Goal: Task Accomplishment & Management: Manage account settings

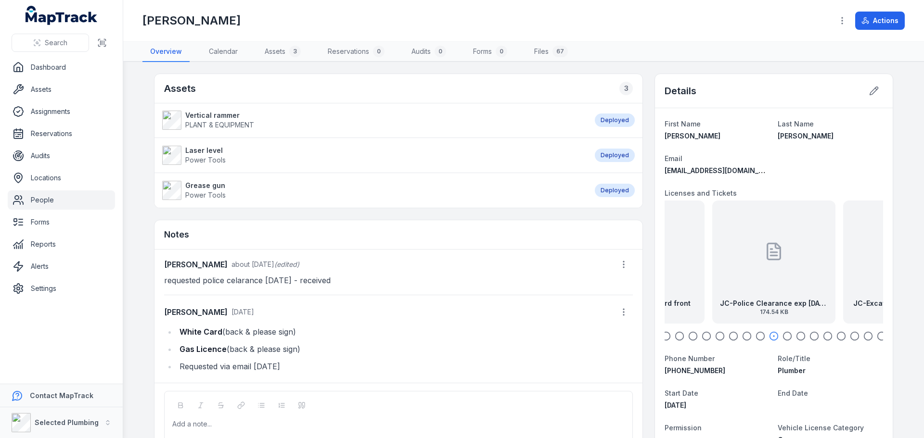
click at [663, 335] on icon "button" at bounding box center [666, 336] width 10 height 10
click at [814, 338] on circle "button" at bounding box center [814, 336] width 8 height 8
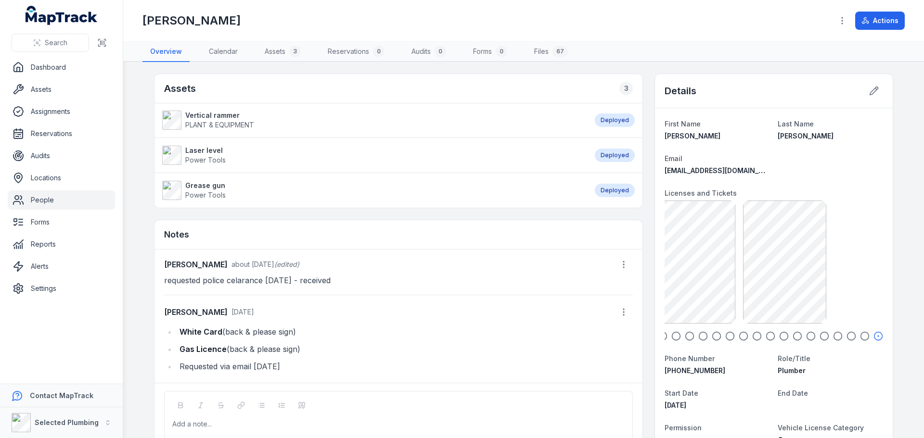
scroll to position [0, 57]
click at [861, 336] on icon "button" at bounding box center [865, 336] width 10 height 10
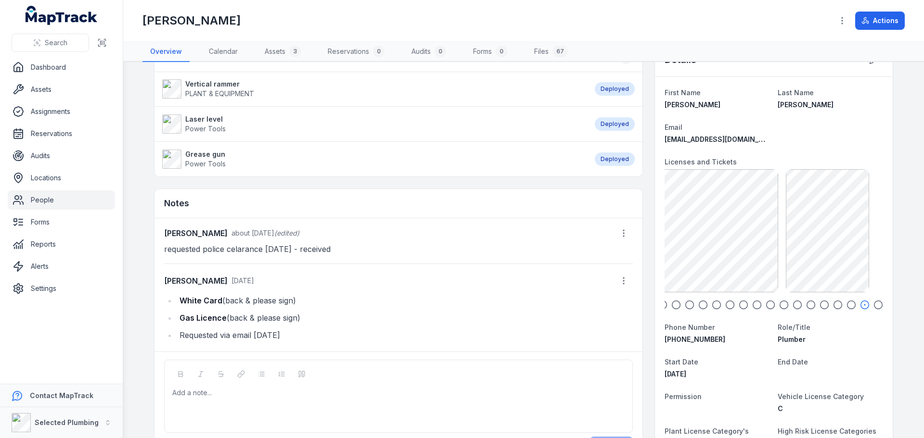
scroll to position [48, 0]
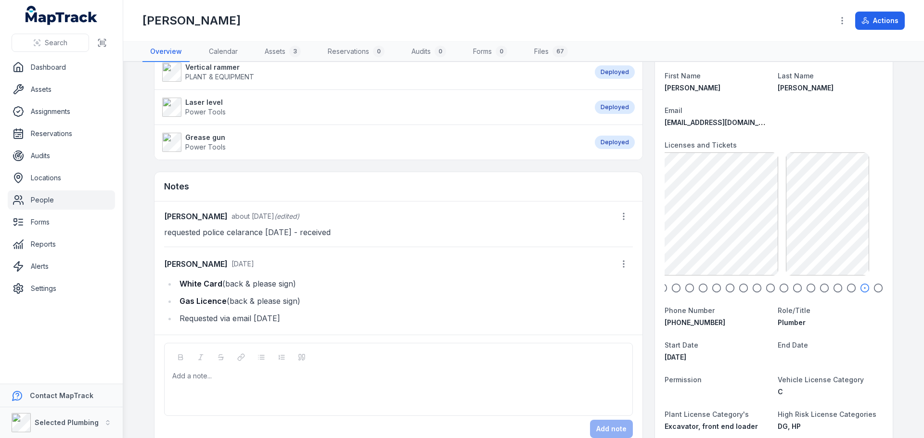
click at [671, 289] on icon "button" at bounding box center [676, 288] width 10 height 10
click at [660, 290] on icon "button" at bounding box center [663, 288] width 10 height 10
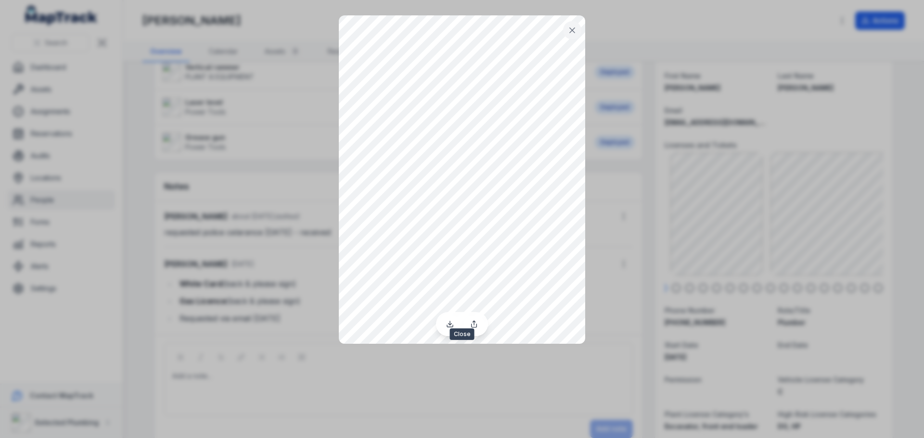
click at [574, 29] on icon at bounding box center [572, 30] width 10 height 10
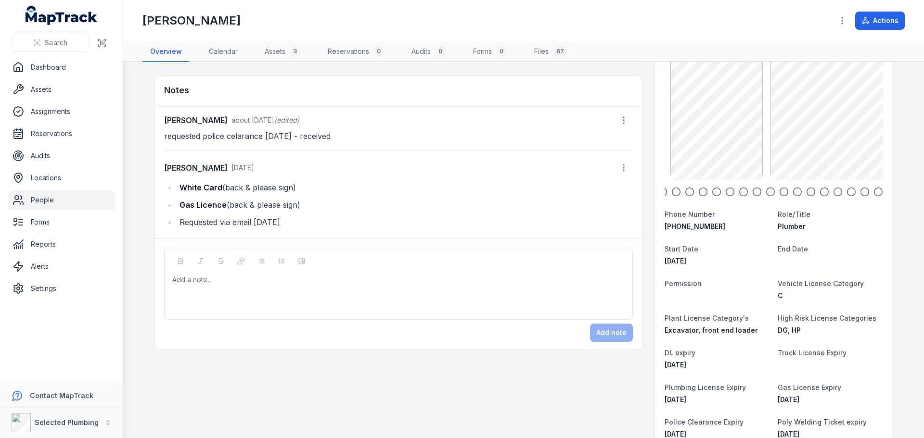
scroll to position [0, 0]
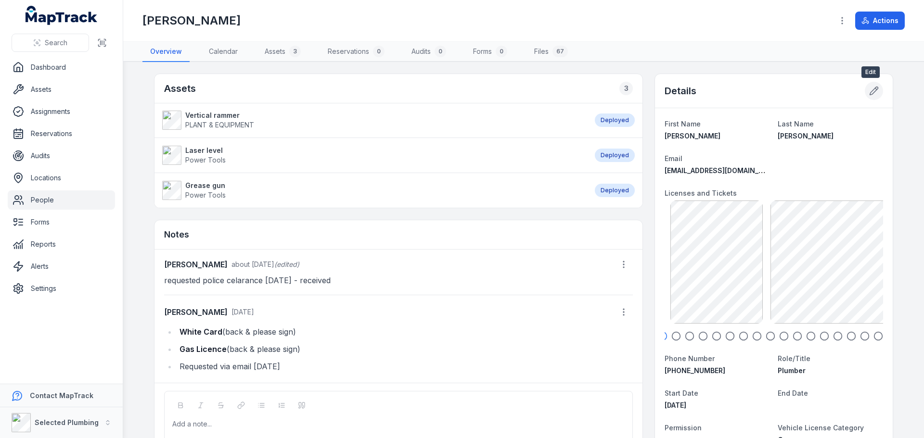
click at [875, 89] on icon at bounding box center [875, 88] width 1 height 1
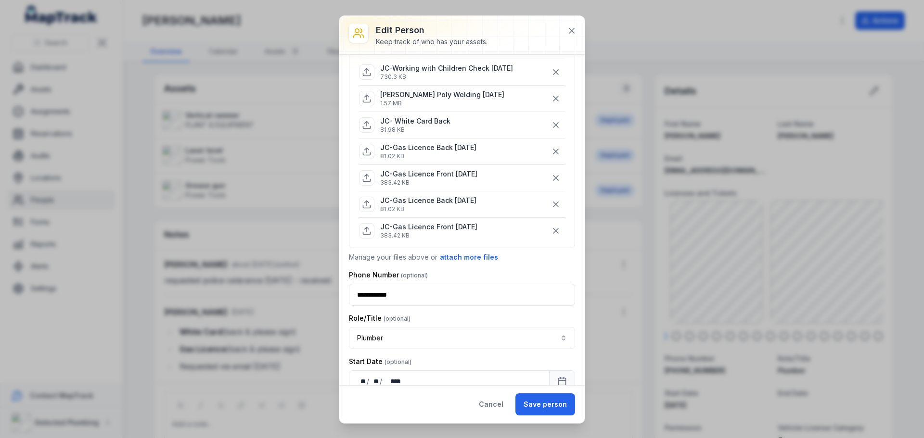
scroll to position [577, 0]
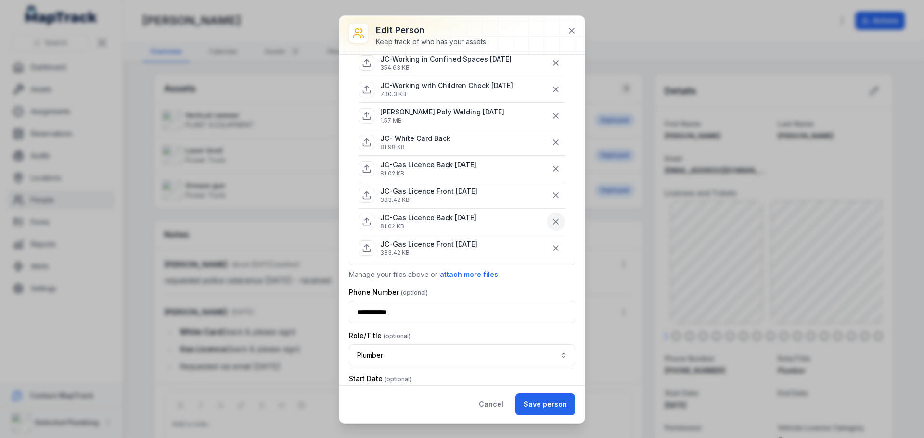
click at [551, 224] on icon "button" at bounding box center [556, 222] width 10 height 10
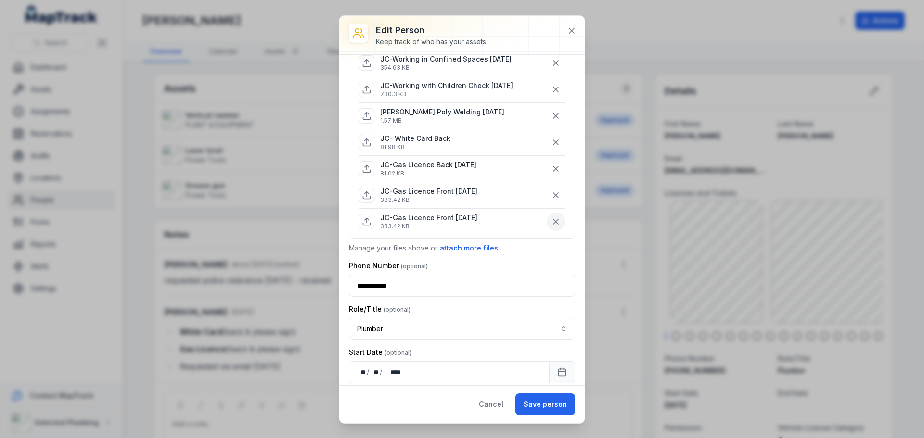
click at [551, 226] on icon "button" at bounding box center [556, 222] width 10 height 10
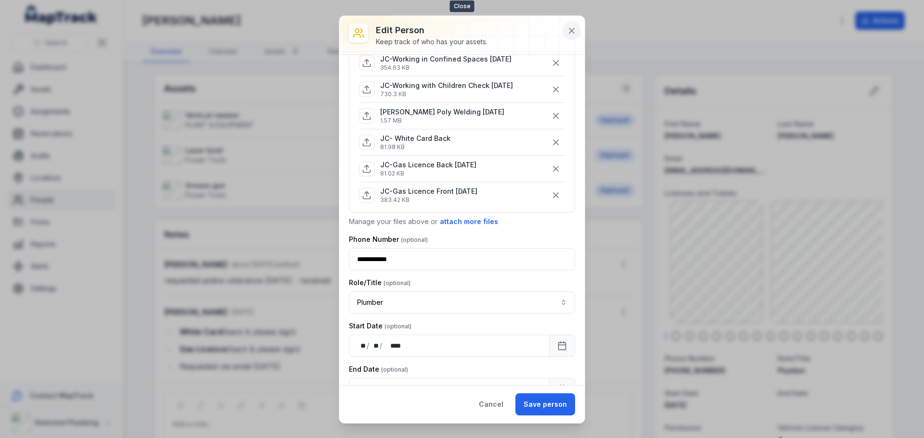
click at [573, 27] on icon at bounding box center [572, 31] width 10 height 10
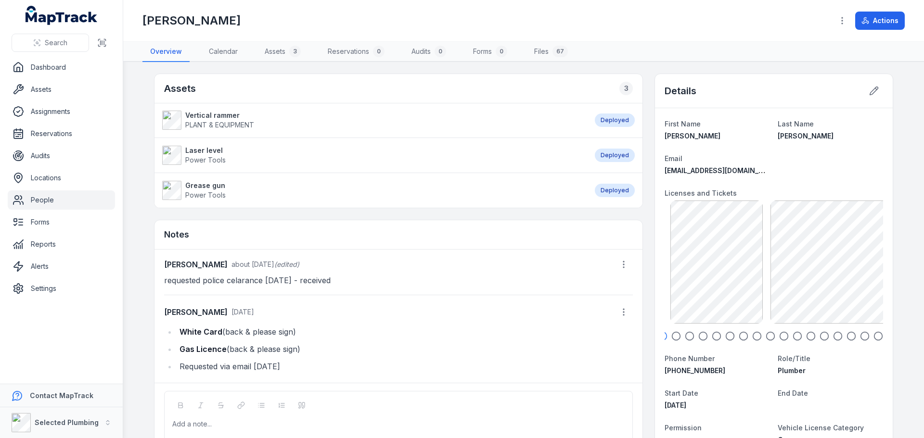
drag, startPoint x: 181, startPoint y: 331, endPoint x: 299, endPoint y: 360, distance: 120.9
click at [299, 360] on ul "White Card (back & please sign) Gas Licence (back & please sign) Requested via …" at bounding box center [398, 349] width 469 height 48
click at [339, 344] on li "Gas Licence (back & please sign)" at bounding box center [405, 348] width 456 height 13
drag, startPoint x: 299, startPoint y: 352, endPoint x: 163, endPoint y: 326, distance: 138.5
click at [164, 326] on ul "White Card (back & please sign) Gas Licence (back & please sign) Requested via …" at bounding box center [398, 349] width 469 height 48
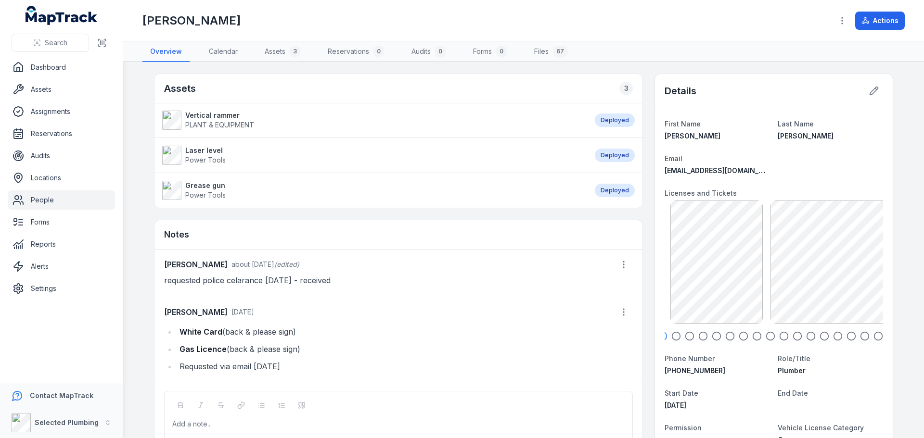
copy ul "White Card (back & please sign) Gas Licence (back & please sign)"
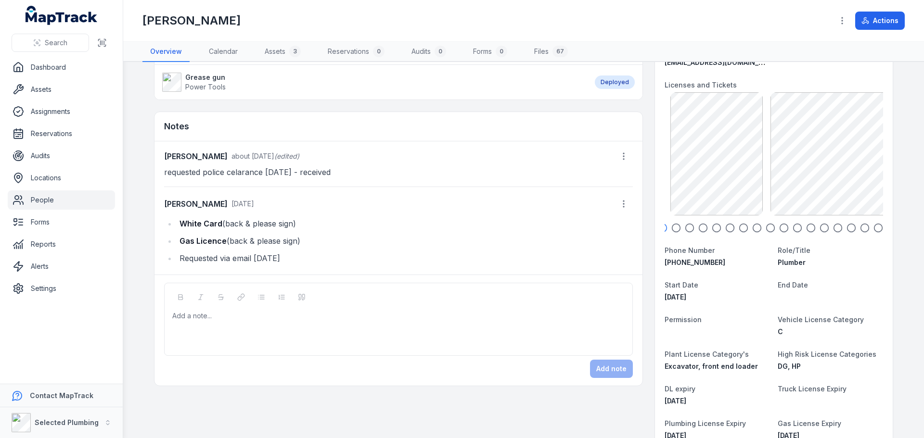
scroll to position [192, 0]
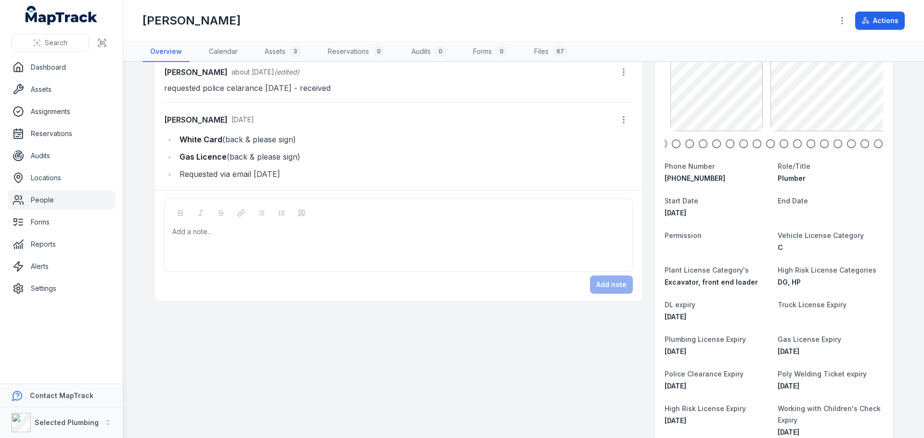
click at [183, 244] on div "Add a note..." at bounding box center [398, 246] width 452 height 38
paste div
click at [616, 283] on button "Add note" at bounding box center [611, 285] width 43 height 18
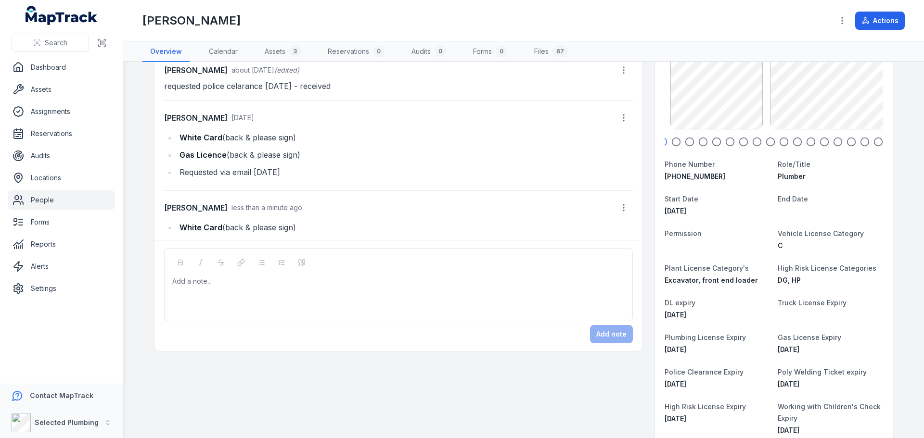
scroll to position [21, 0]
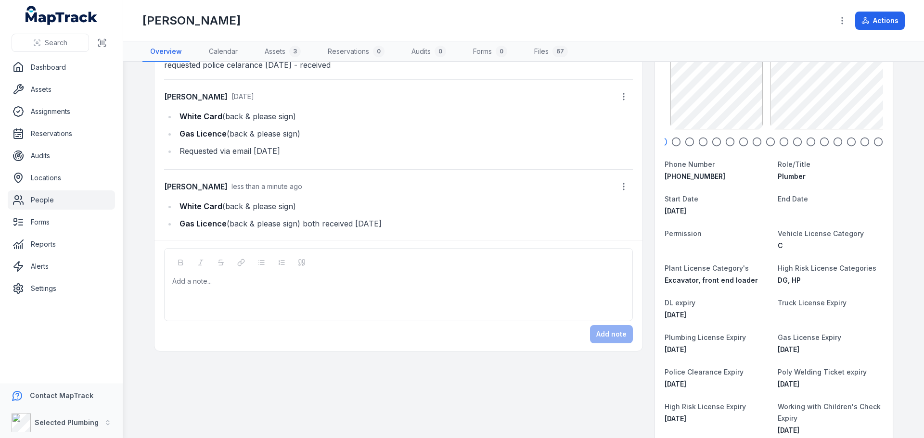
drag, startPoint x: 38, startPoint y: 203, endPoint x: 169, endPoint y: 205, distance: 130.4
click at [38, 203] on link "People" at bounding box center [61, 199] width 107 height 19
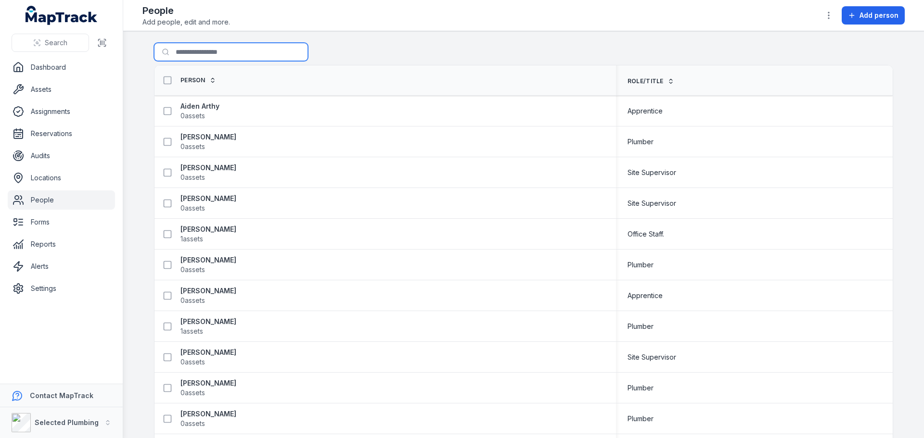
click at [206, 51] on input "Search for people" at bounding box center [231, 52] width 154 height 18
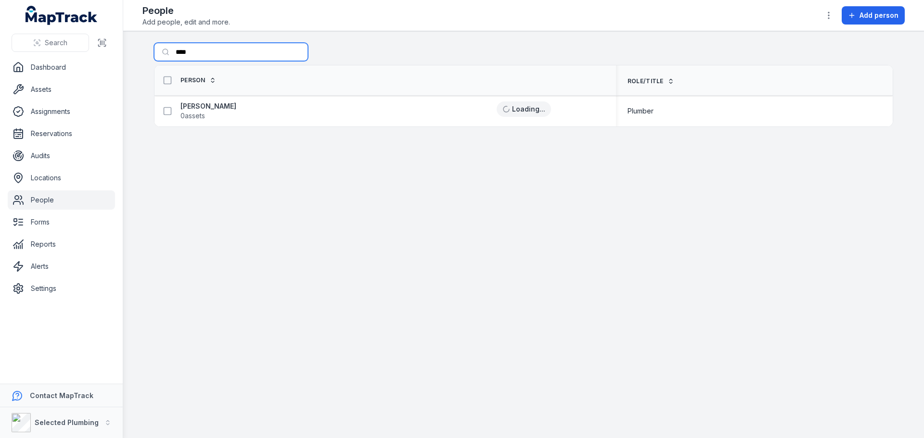
type input "****"
click at [191, 105] on strong "[PERSON_NAME]" at bounding box center [208, 106] width 56 height 10
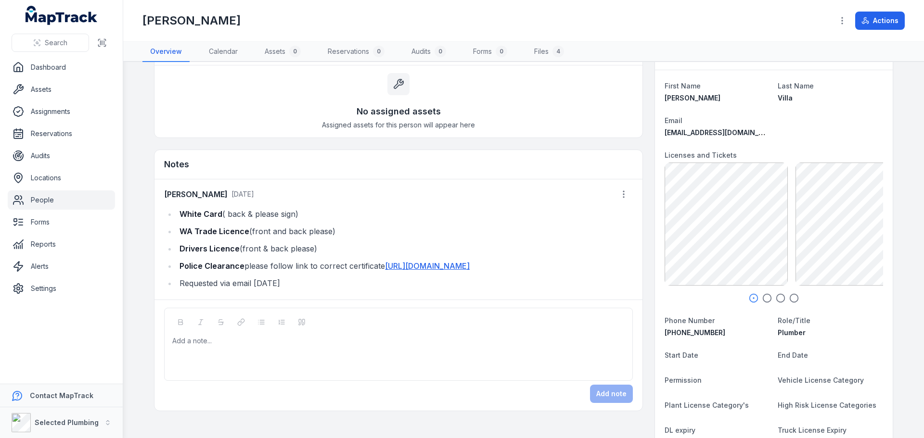
scroll to position [96, 0]
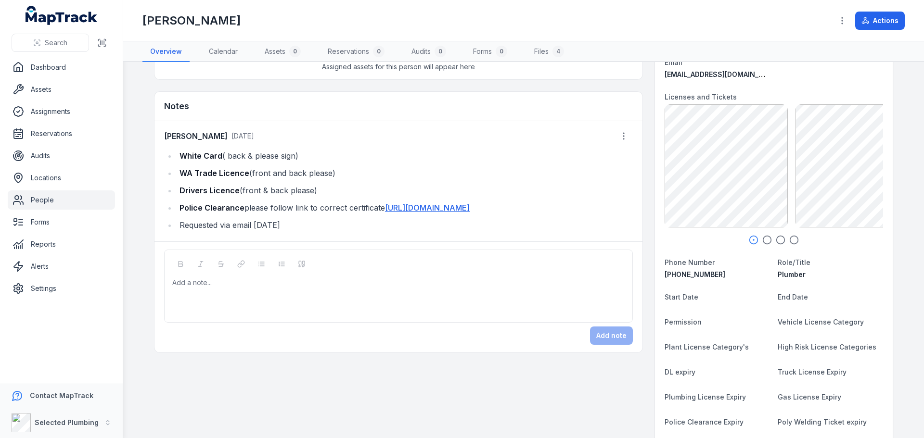
click at [767, 237] on icon "button" at bounding box center [767, 240] width 10 height 10
click at [779, 238] on icon "button" at bounding box center [780, 240] width 10 height 10
click at [791, 237] on icon "button" at bounding box center [794, 240] width 10 height 10
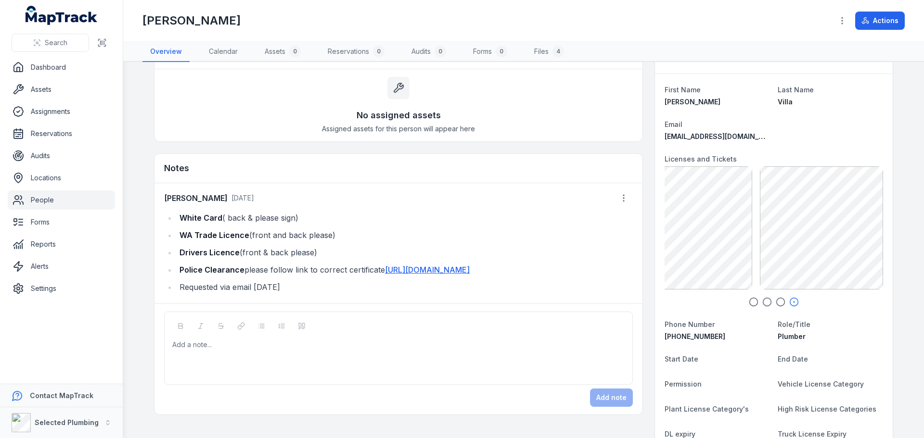
scroll to position [0, 0]
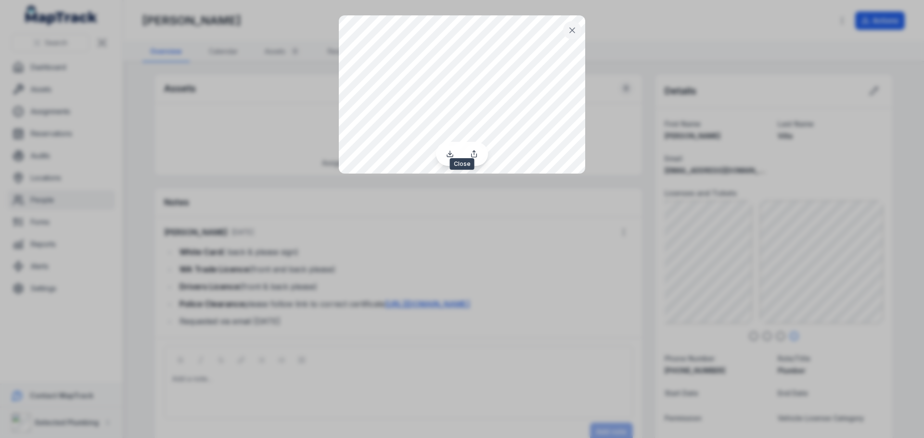
click at [572, 31] on icon at bounding box center [572, 30] width 5 height 5
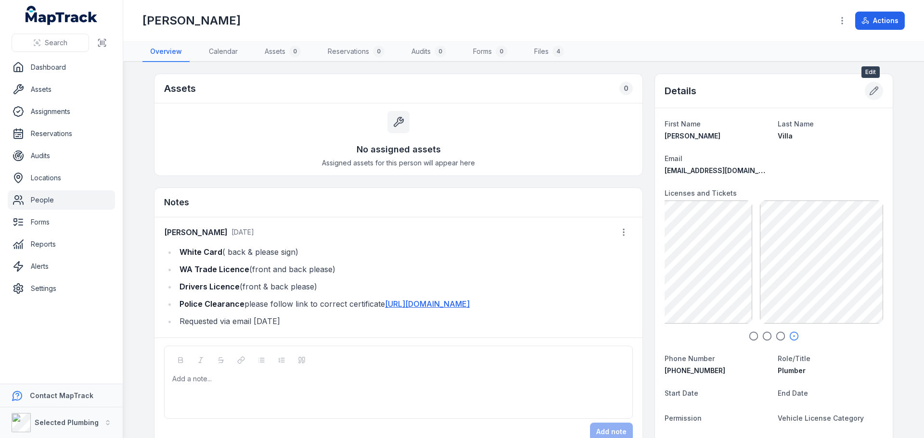
click at [869, 92] on icon at bounding box center [874, 91] width 10 height 10
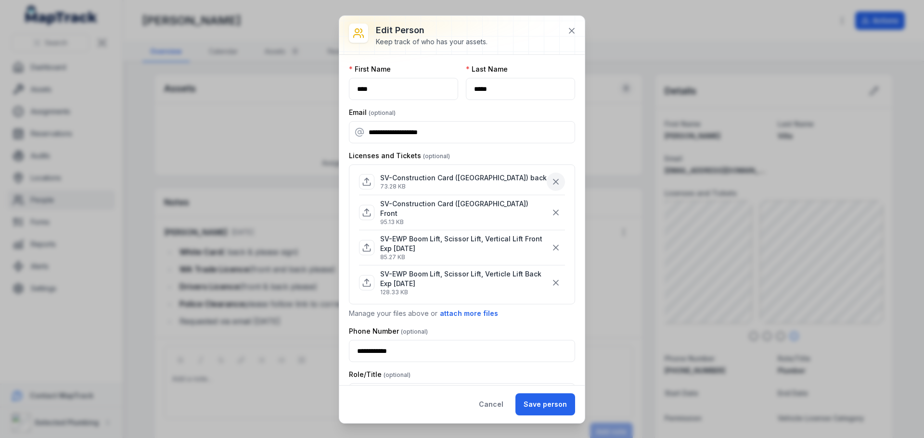
click at [553, 184] on icon "button" at bounding box center [555, 181] width 5 height 5
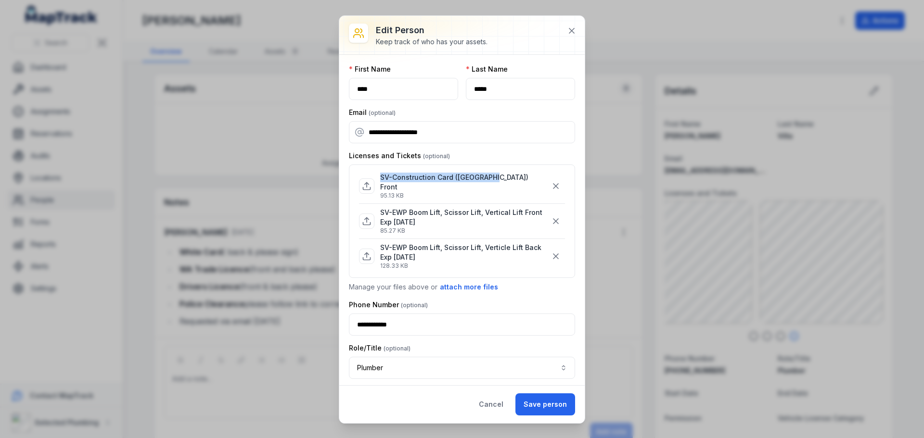
drag, startPoint x: 380, startPoint y: 177, endPoint x: 497, endPoint y: 177, distance: 116.9
click at [497, 177] on div "SV-Construction Card ([GEOGRAPHIC_DATA]) Front 95.13 KB" at bounding box center [462, 186] width 206 height 27
copy p "SV-Construction Card ([GEOGRAPHIC_DATA]) Front"
click at [568, 28] on icon at bounding box center [572, 31] width 10 height 10
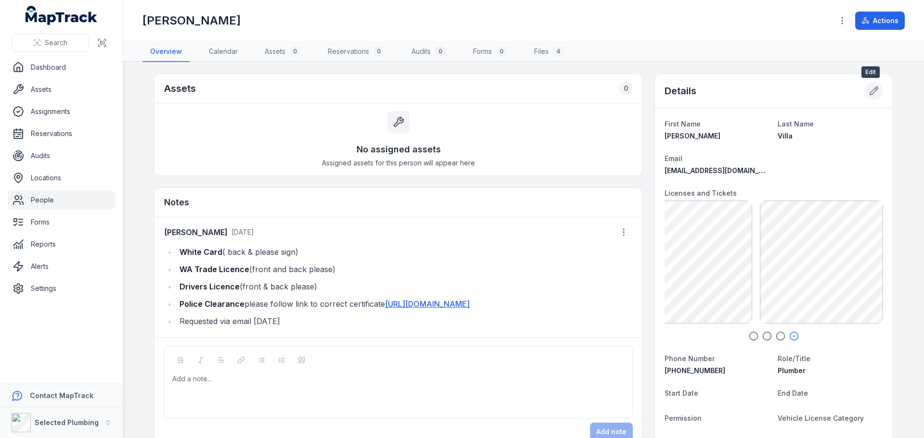
click at [877, 89] on button at bounding box center [873, 91] width 18 height 18
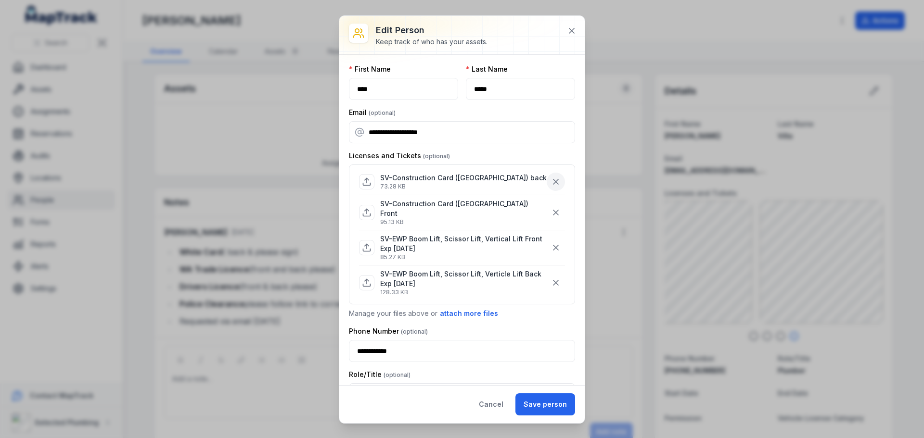
click at [553, 182] on icon "button" at bounding box center [555, 181] width 5 height 5
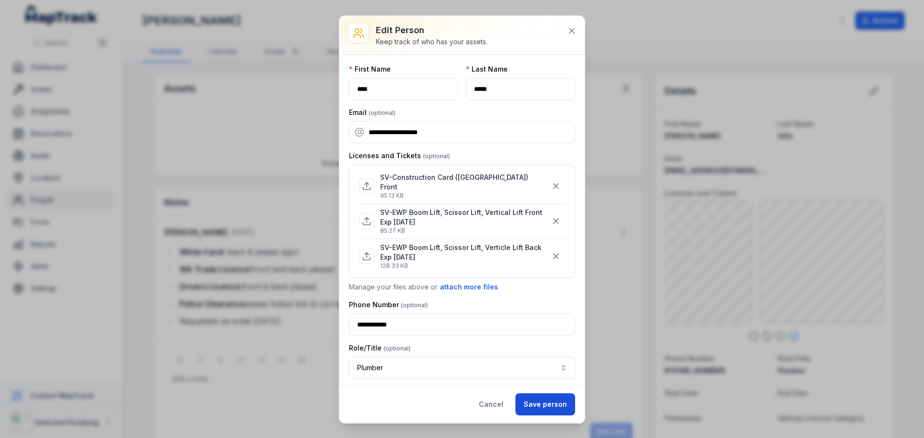
click at [543, 406] on button "Save person" at bounding box center [545, 404] width 60 height 22
